Goal: Task Accomplishment & Management: Manage account settings

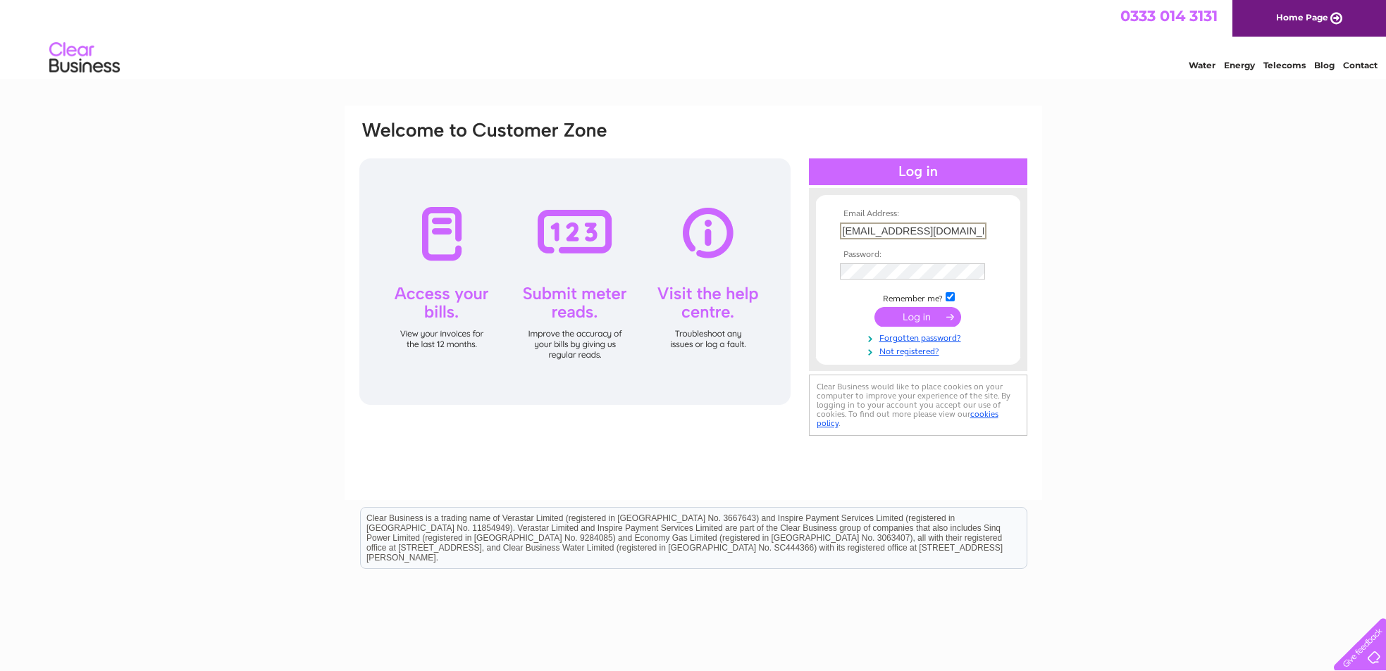
type input "hillcrestgarage@gmail.com"
click at [887, 278] on td at bounding box center [917, 271] width 163 height 23
click at [917, 316] on input "submit" at bounding box center [917, 317] width 87 height 20
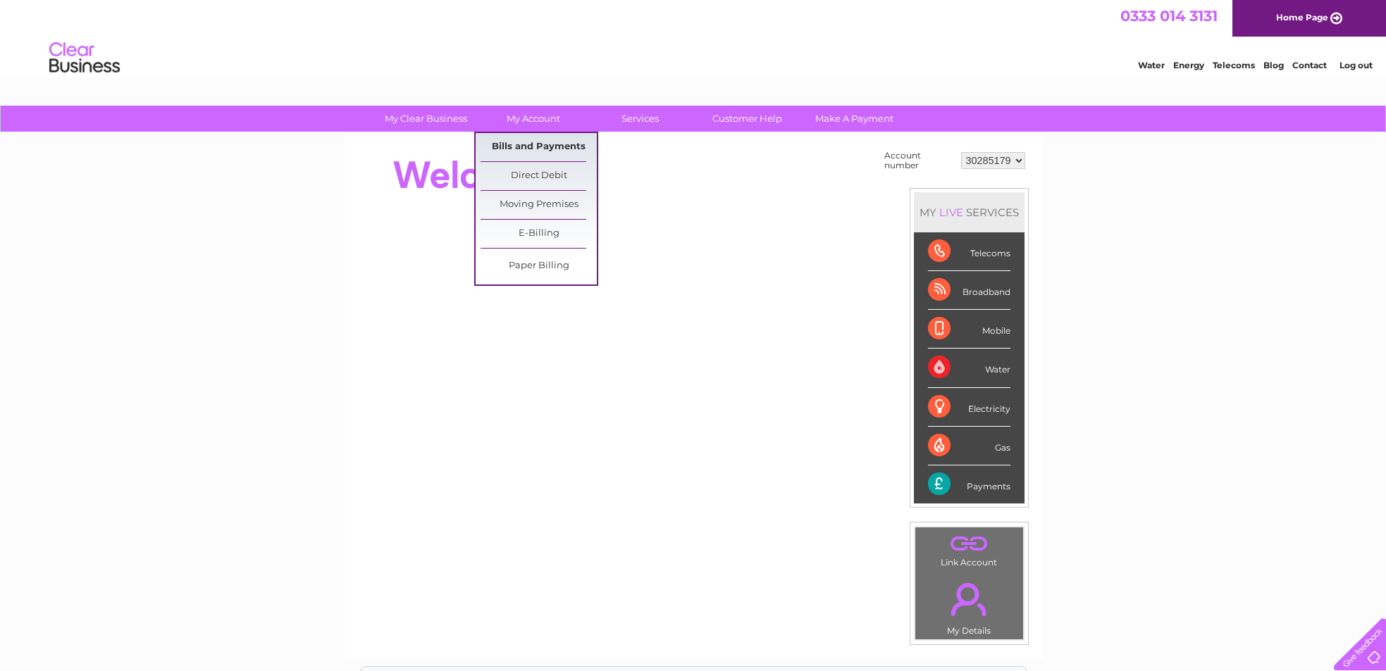
click at [535, 151] on link "Bills and Payments" at bounding box center [538, 147] width 116 height 28
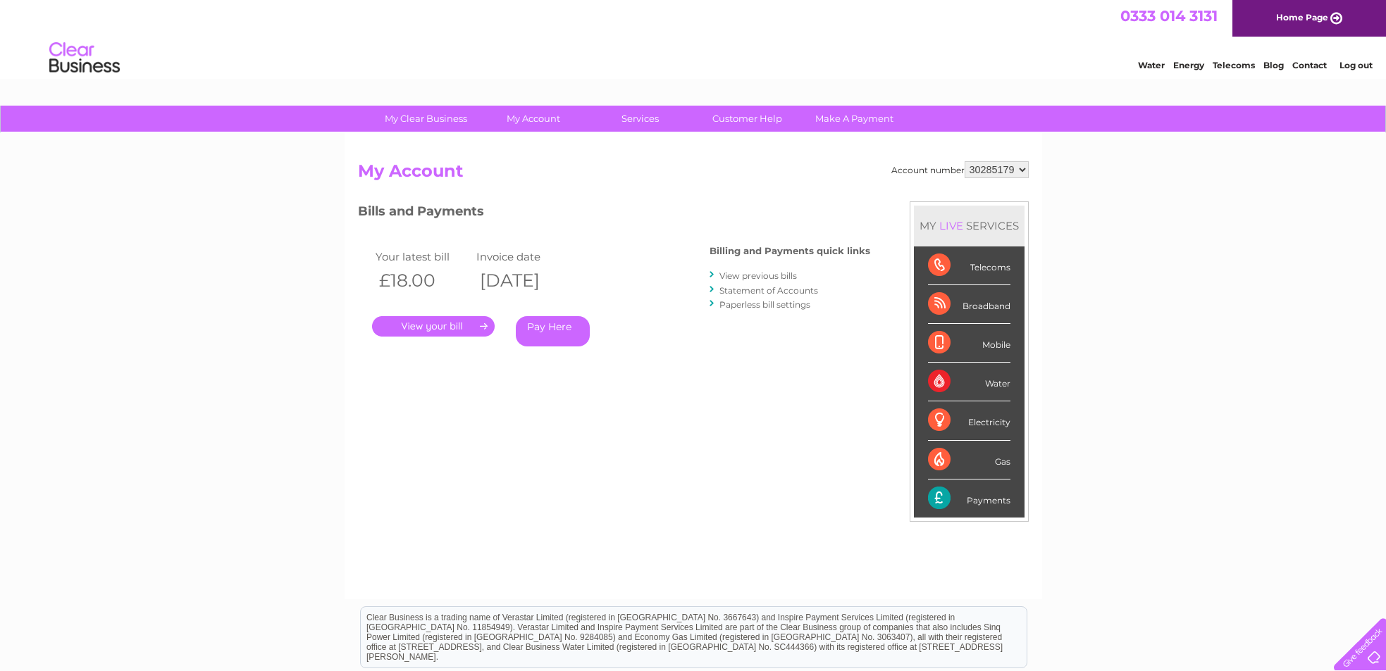
click at [423, 326] on link "." at bounding box center [433, 326] width 123 height 20
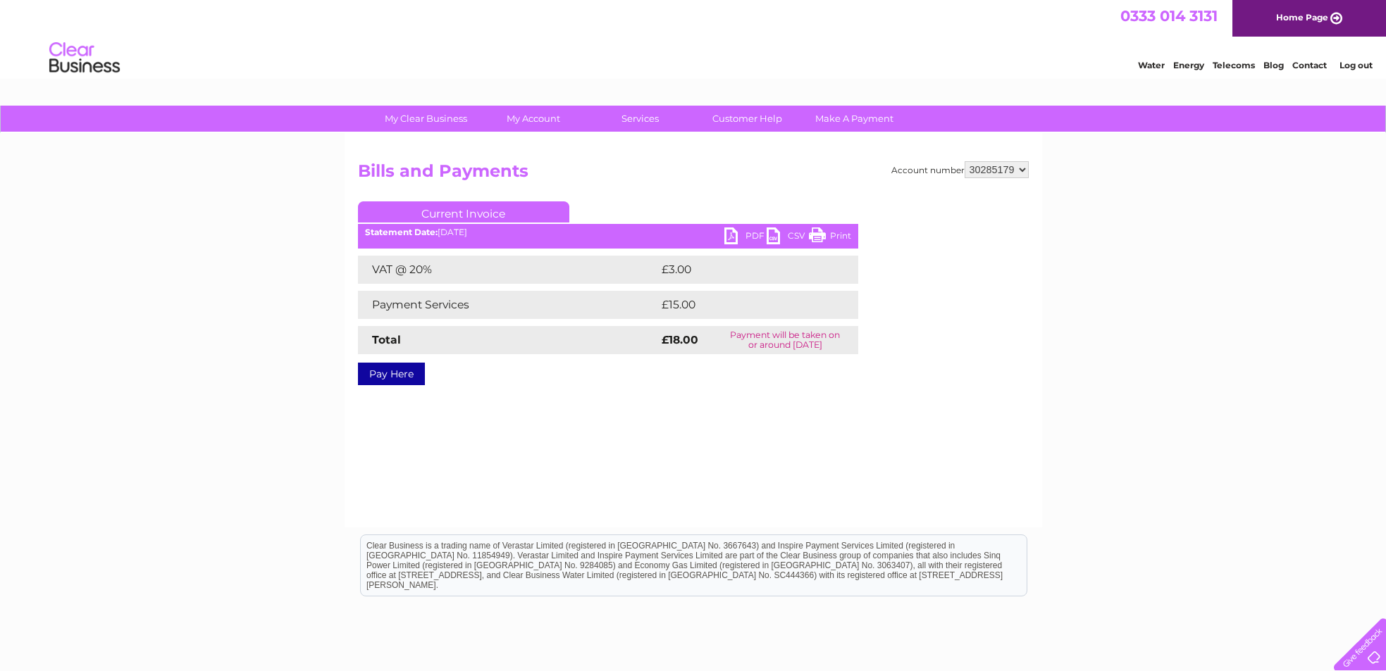
click at [815, 232] on link "Print" at bounding box center [830, 238] width 42 height 20
click at [740, 234] on link "PDF" at bounding box center [745, 238] width 42 height 20
click at [1359, 63] on link "Log out" at bounding box center [1355, 65] width 33 height 11
